Goal: Information Seeking & Learning: Learn about a topic

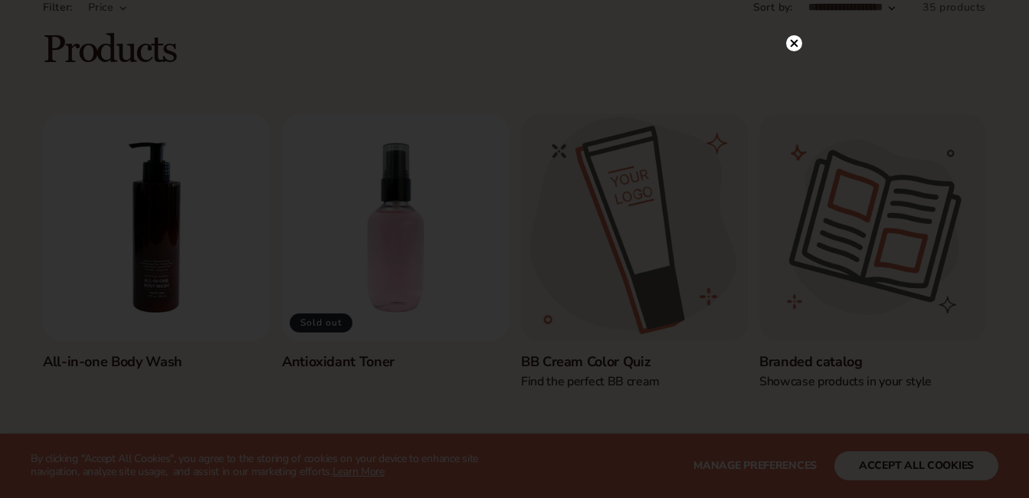
scroll to position [99, 0]
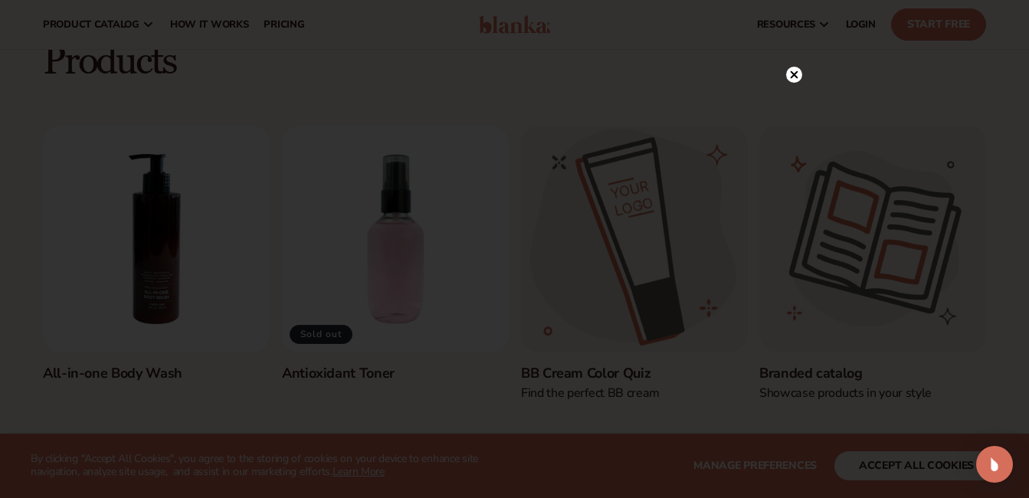
click at [794, 77] on circle at bounding box center [794, 75] width 16 height 16
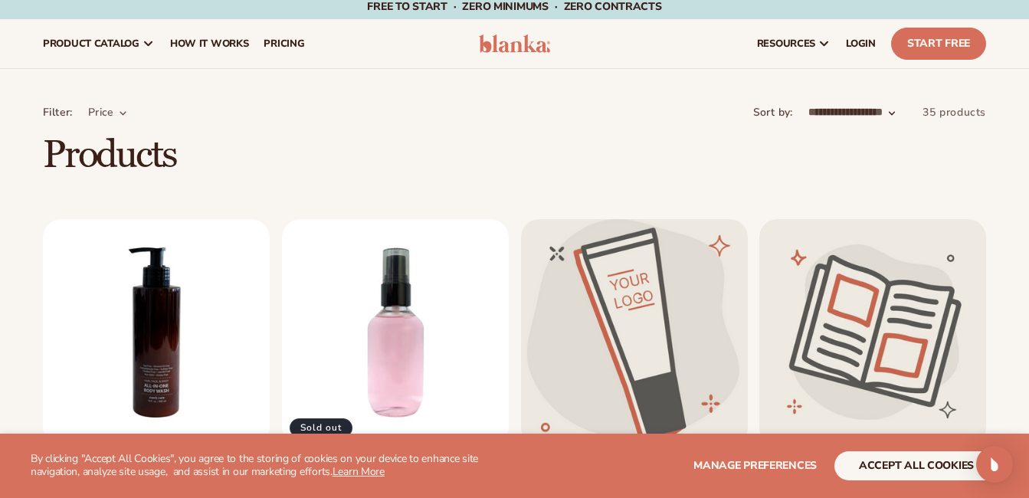
scroll to position [0, 0]
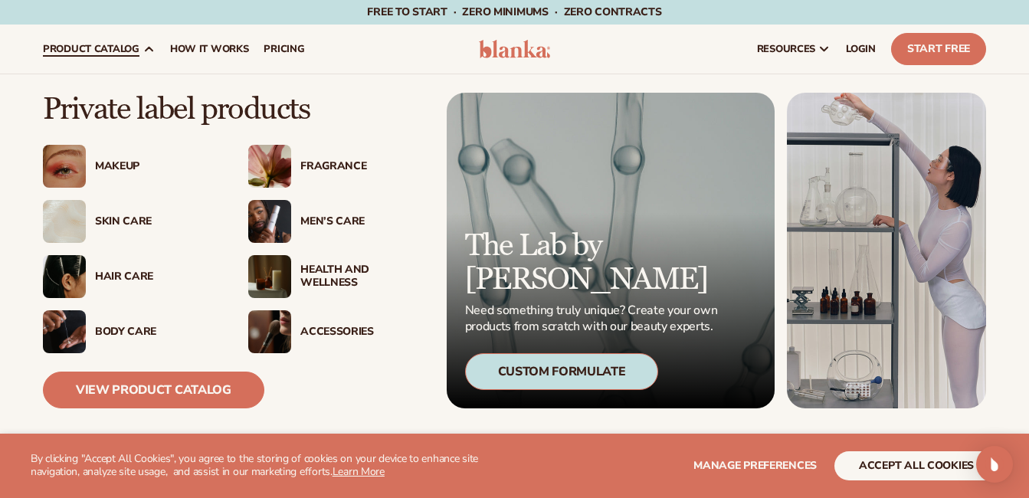
click at [145, 221] on div "Skin Care" at bounding box center [156, 221] width 123 height 13
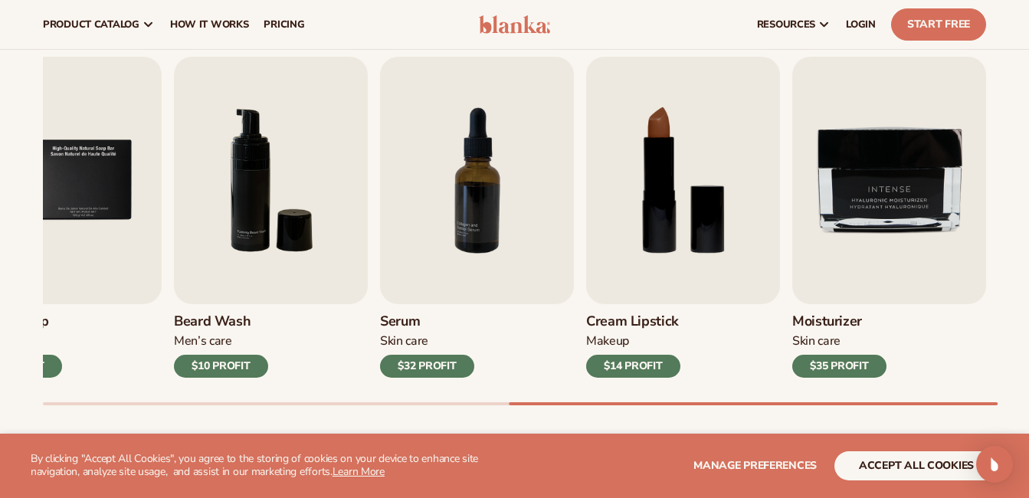
scroll to position [480, 0]
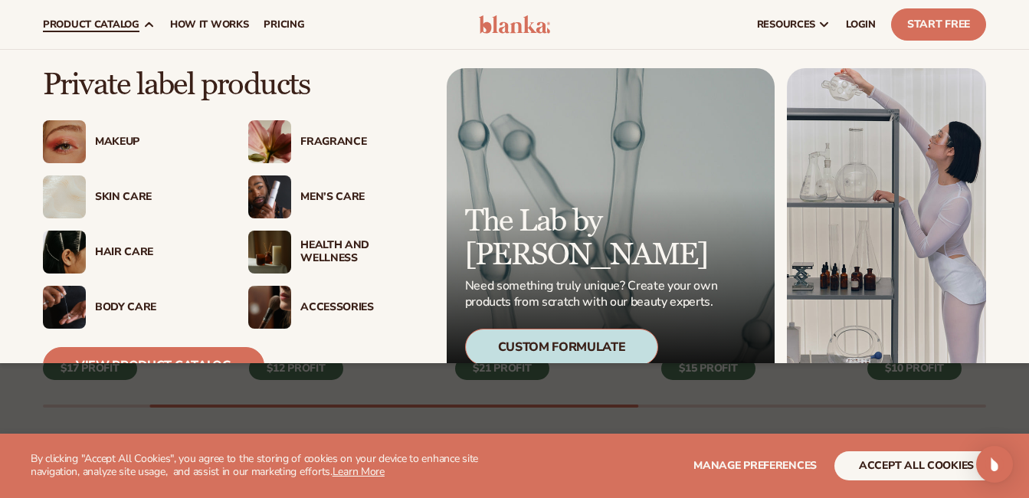
click at [281, 303] on img at bounding box center [269, 307] width 43 height 43
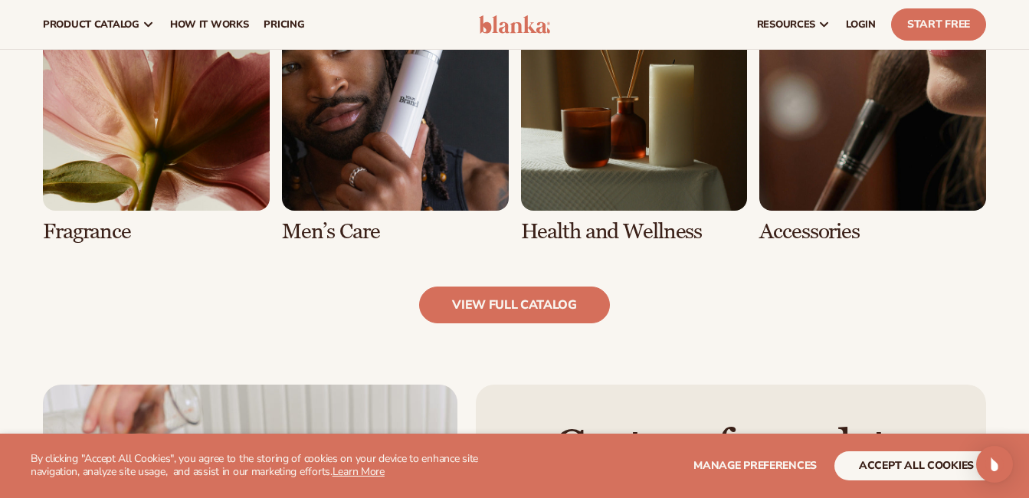
scroll to position [1440, 0]
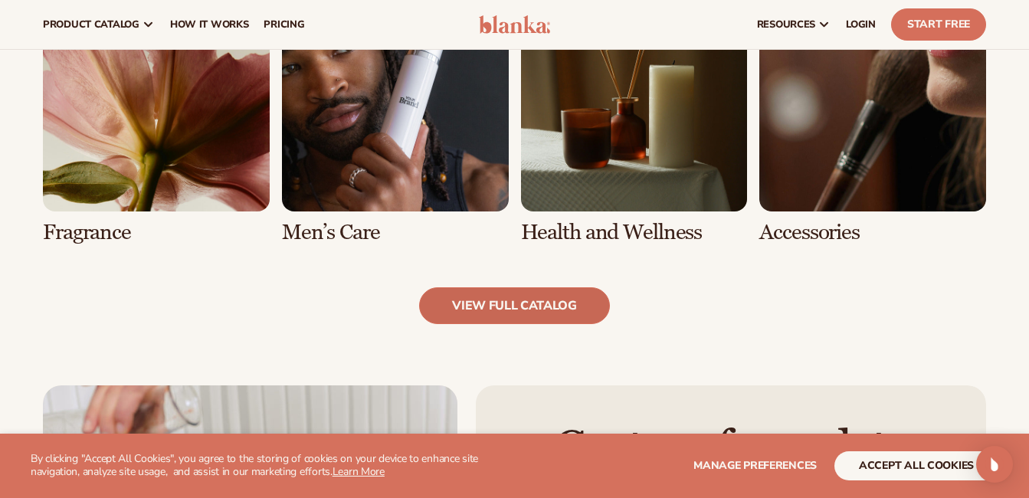
click at [513, 303] on link "view full catalog" at bounding box center [514, 305] width 191 height 37
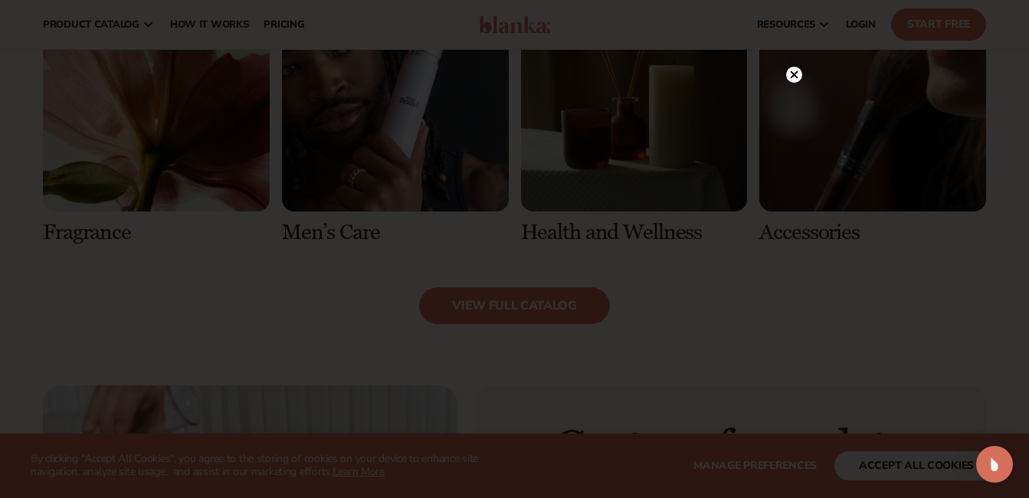
click at [797, 69] on circle at bounding box center [794, 75] width 16 height 16
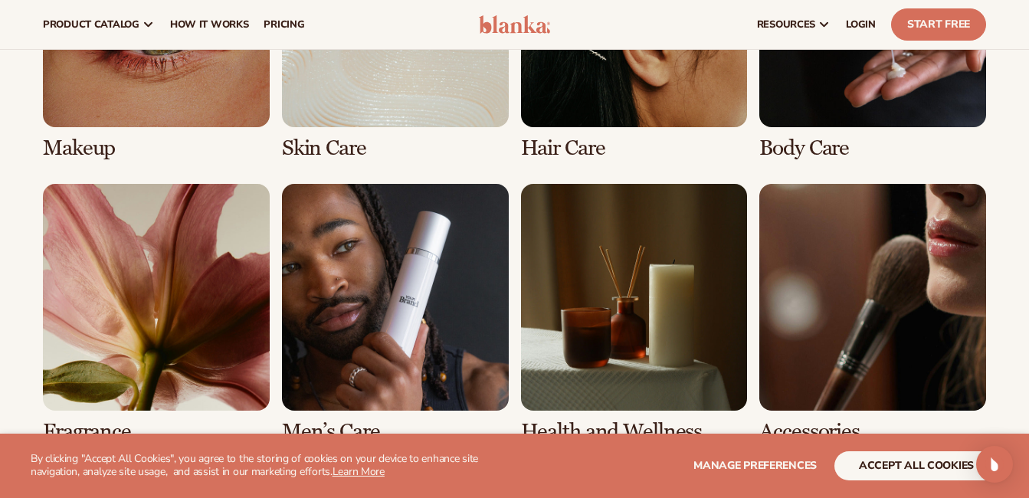
scroll to position [1240, 0]
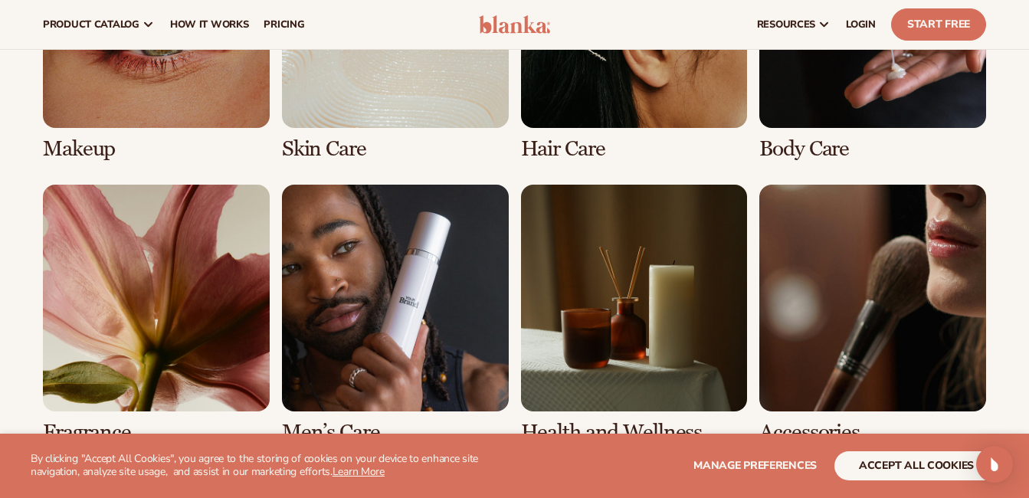
click at [675, 351] on link "7 / 8" at bounding box center [634, 315] width 227 height 260
click at [646, 334] on link "7 / 8" at bounding box center [634, 315] width 227 height 260
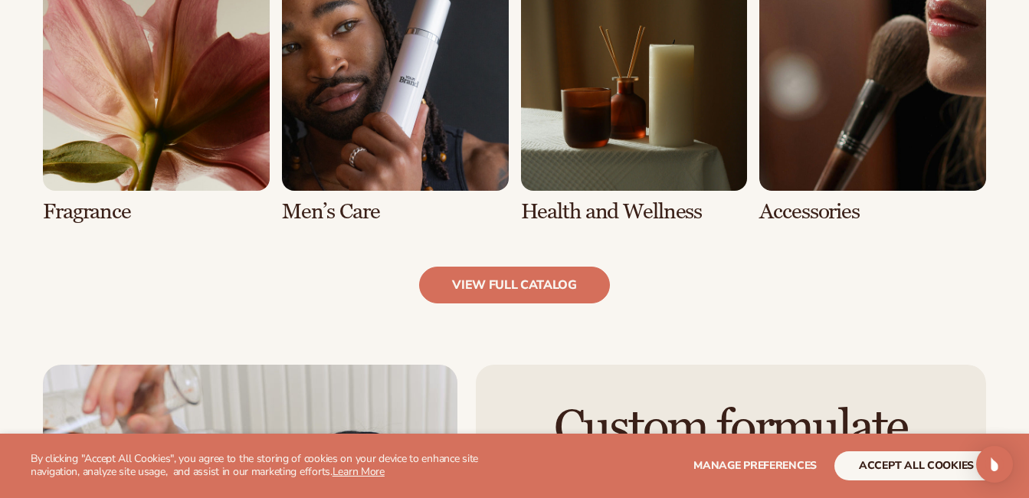
scroll to position [1462, 0]
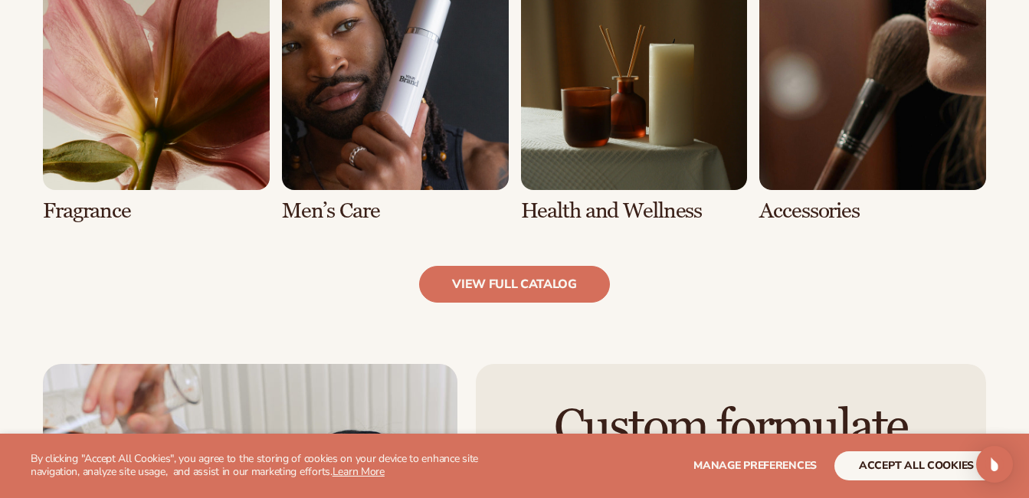
click at [627, 210] on link "7 / 8" at bounding box center [634, 93] width 227 height 260
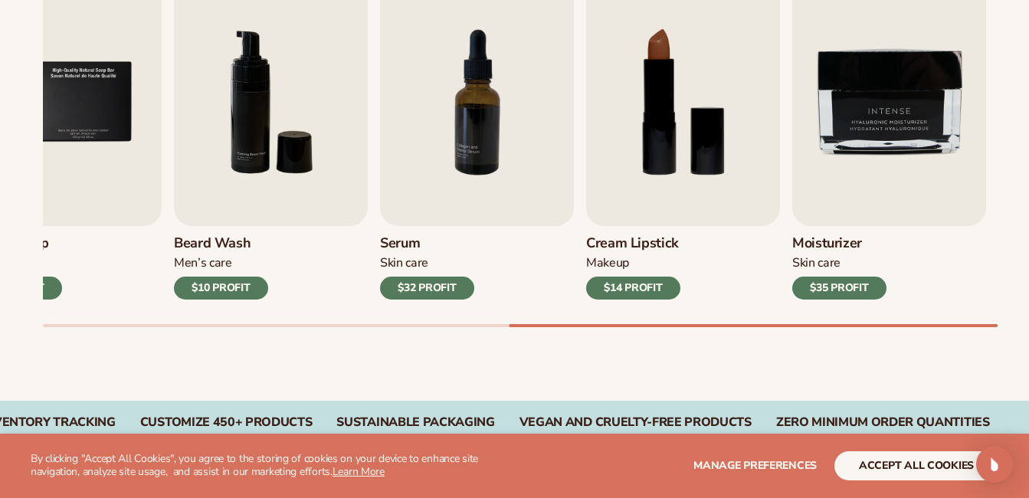
scroll to position [561, 0]
